Goal: Information Seeking & Learning: Learn about a topic

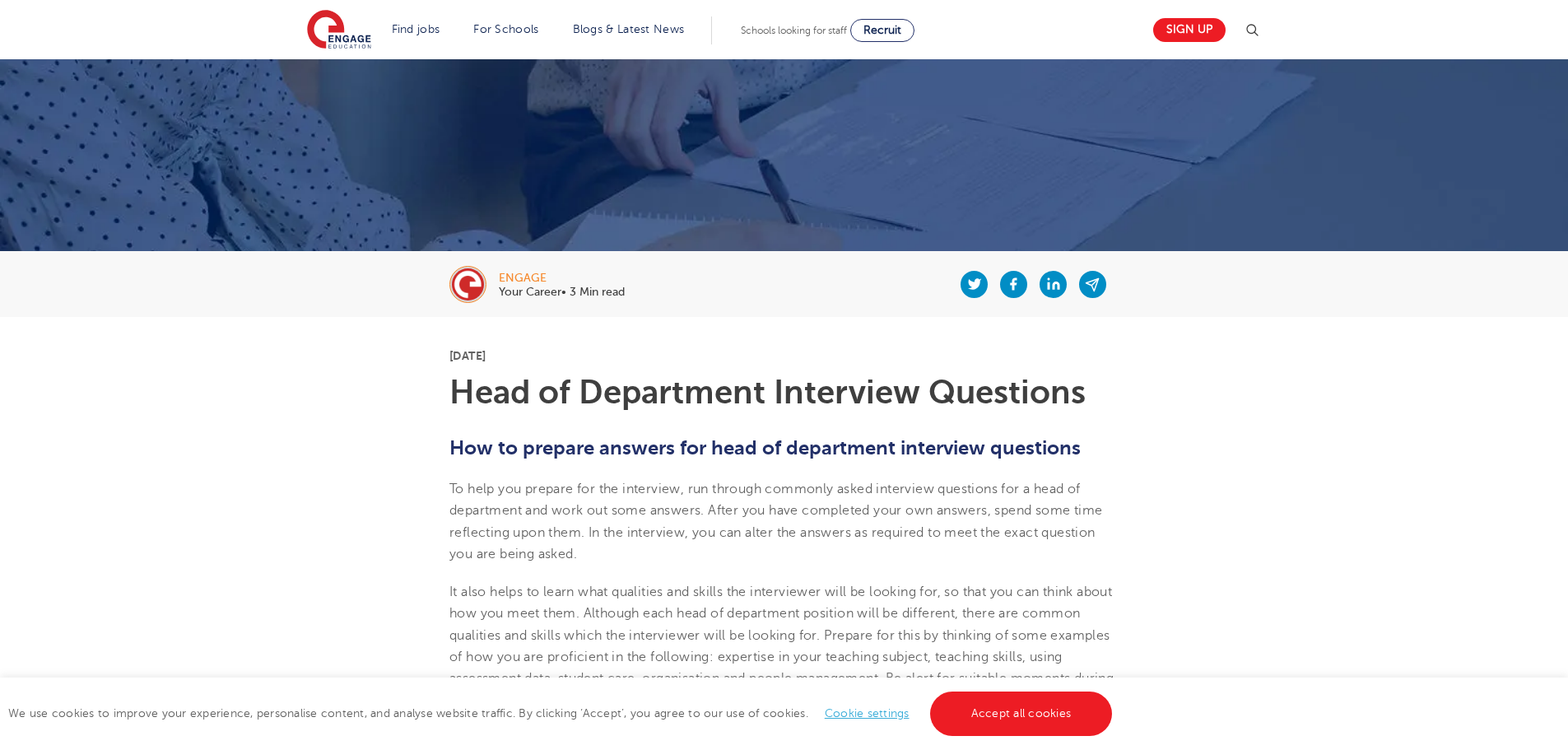
scroll to position [411, 0]
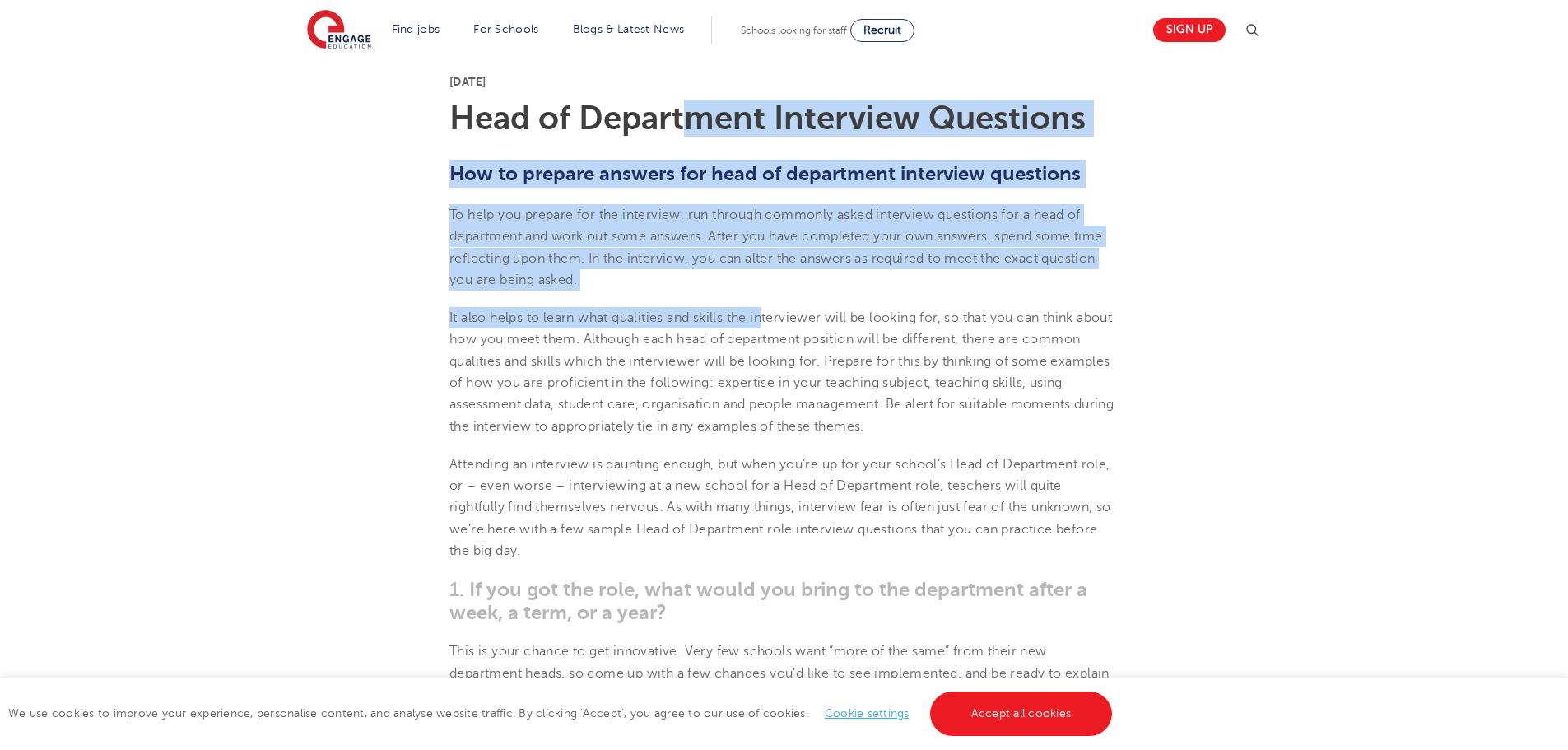
drag, startPoint x: 704, startPoint y: 154, endPoint x: 768, endPoint y: 308, distance: 166.8
click at [768, 308] on p "It also helps to learn what qualities and skills the interviewer will be lookin…" at bounding box center [784, 372] width 669 height 130
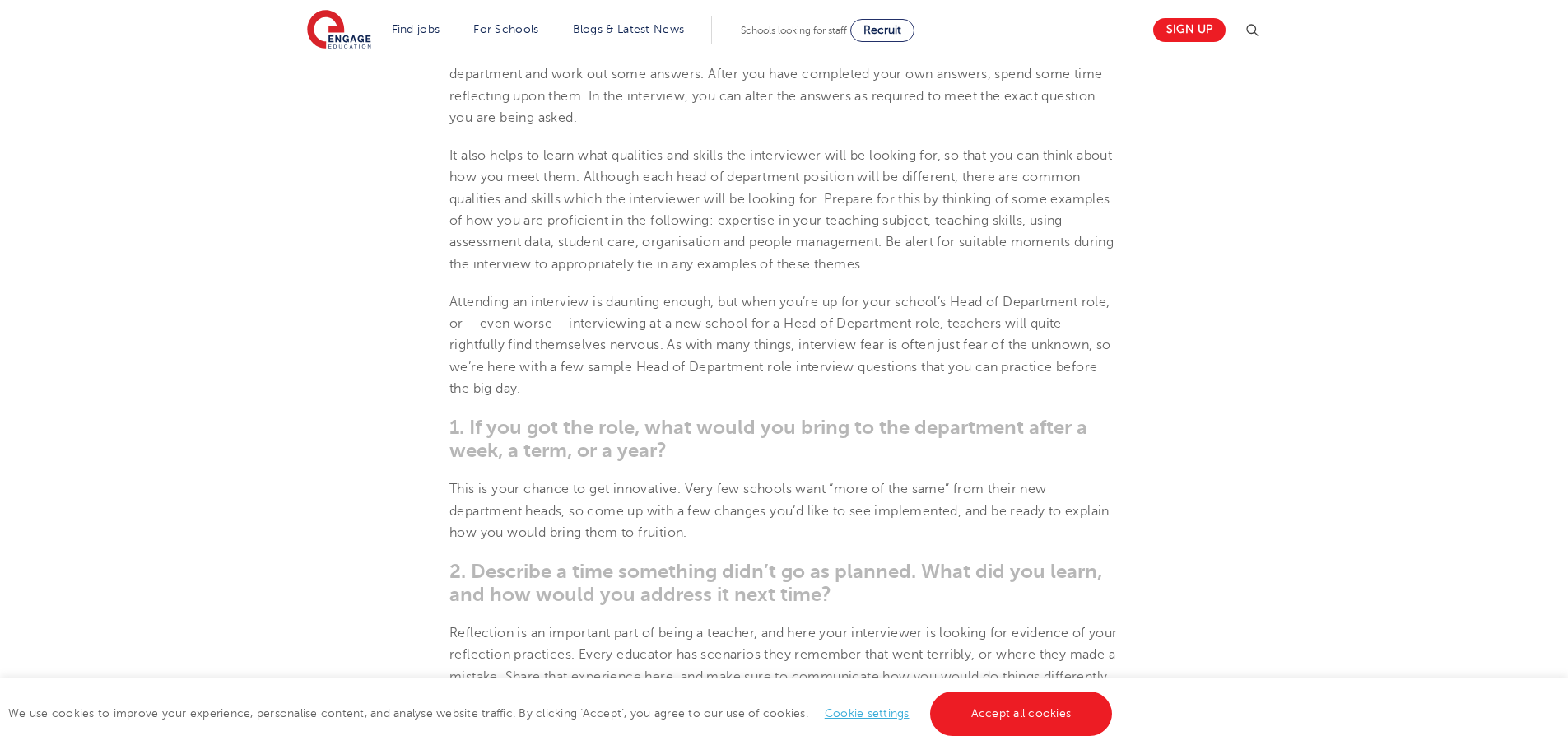
scroll to position [824, 0]
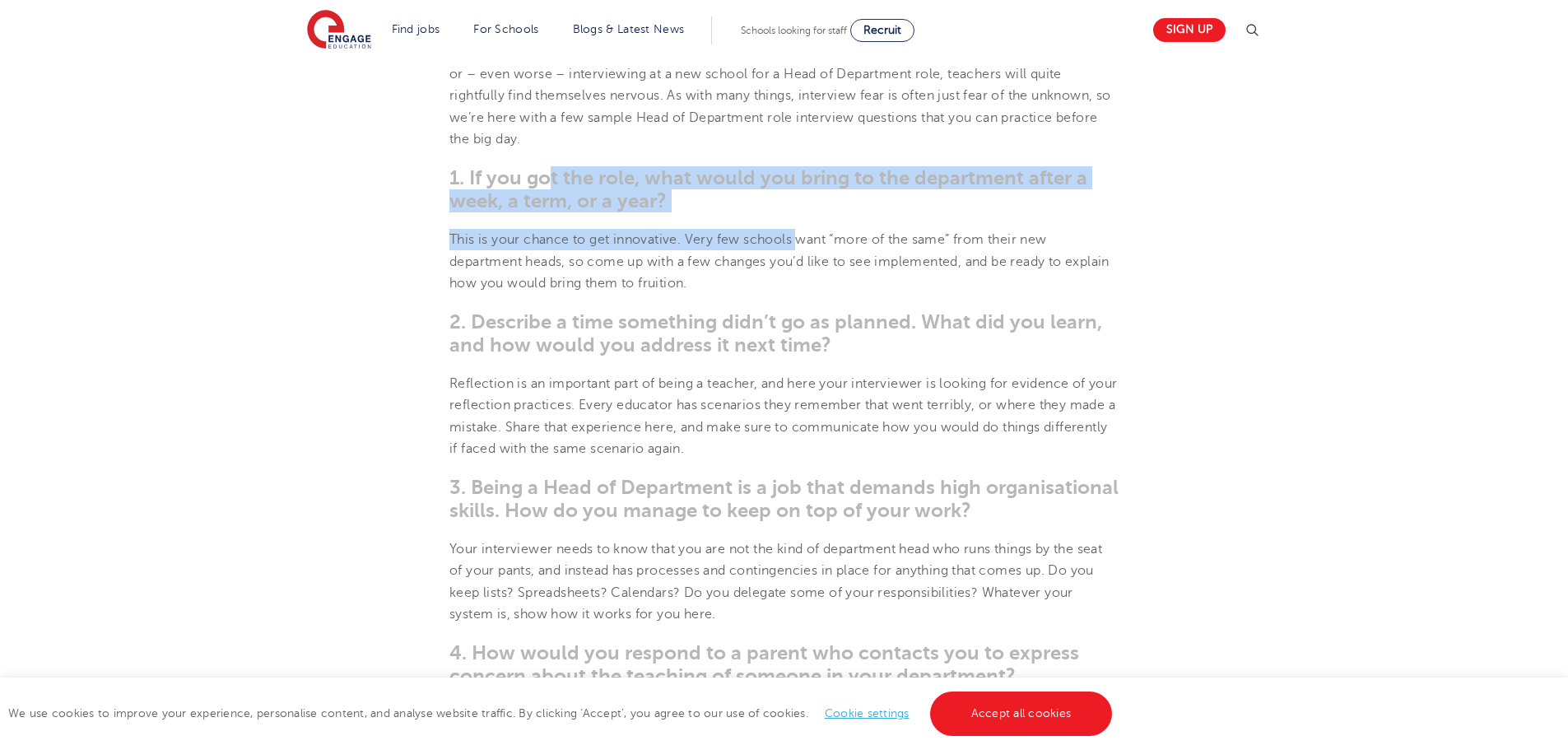
drag, startPoint x: 644, startPoint y: 200, endPoint x: 804, endPoint y: 247, distance: 166.8
click at [804, 247] on p "This is your chance to get innovative. Very few schools want “more of the same”…" at bounding box center [784, 262] width 669 height 65
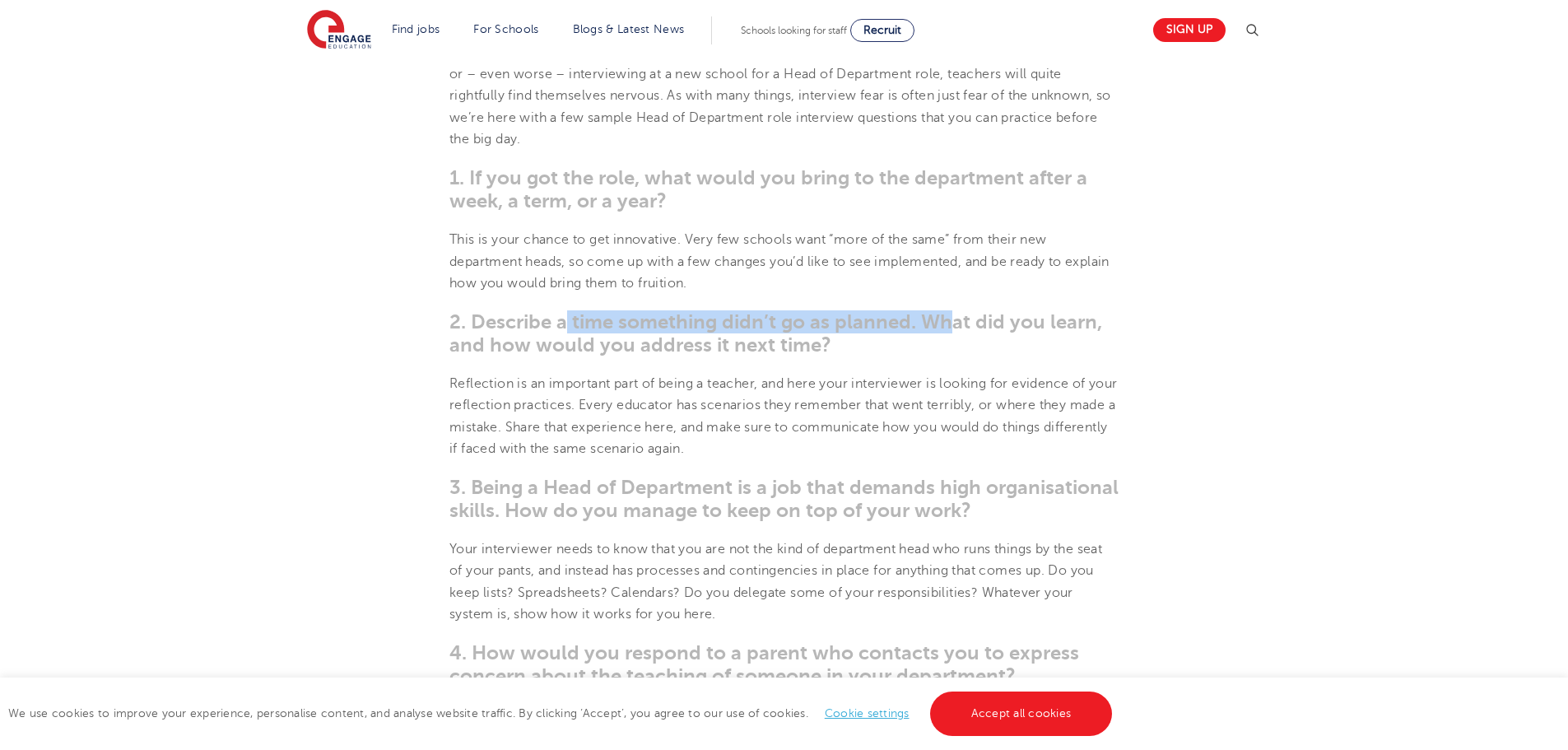
drag, startPoint x: 563, startPoint y: 310, endPoint x: 954, endPoint y: 329, distance: 391.5
click at [954, 329] on span "2. Describe a time something didn’t go as planned. What did you learn, and how …" at bounding box center [776, 333] width 653 height 46
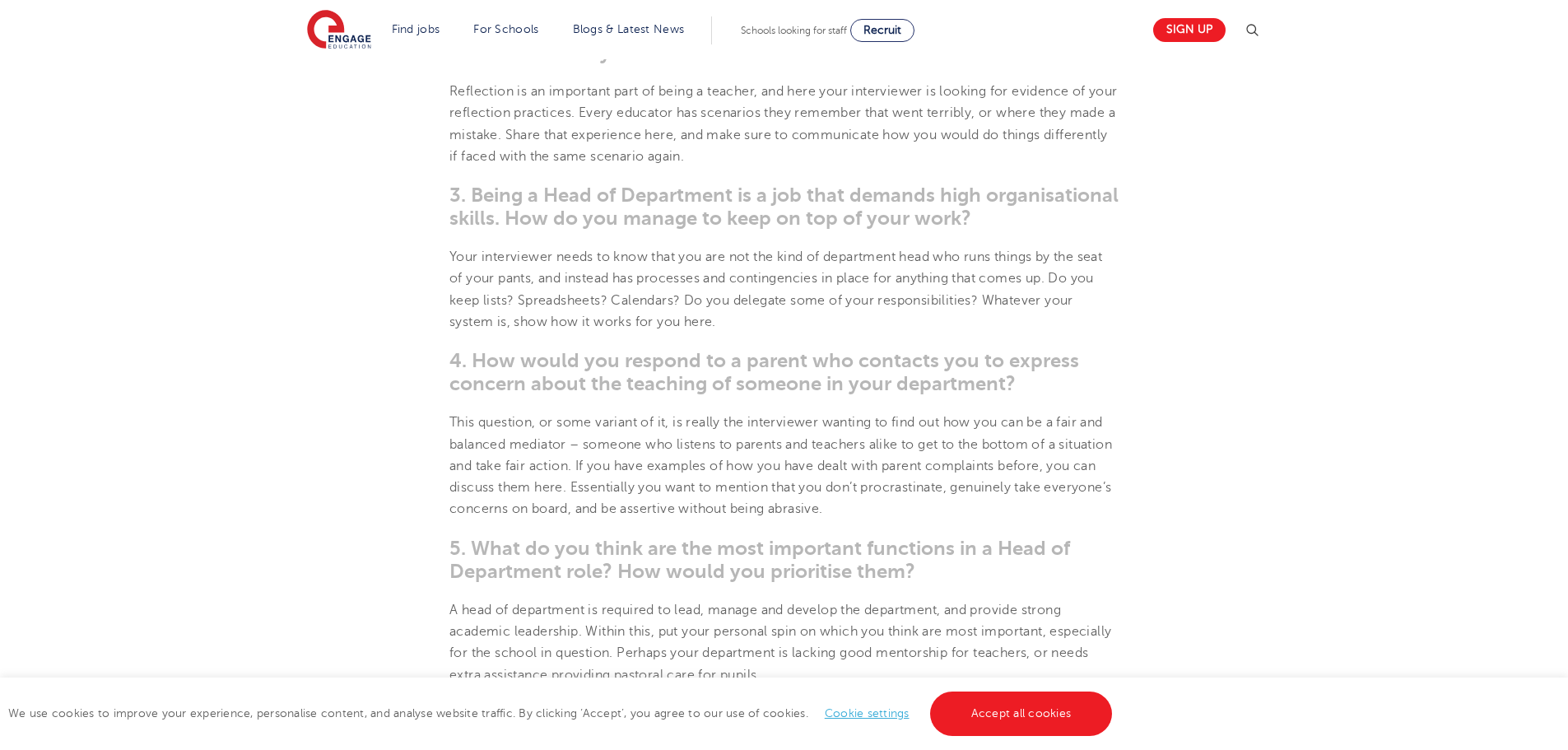
scroll to position [1318, 0]
